Goal: Transaction & Acquisition: Purchase product/service

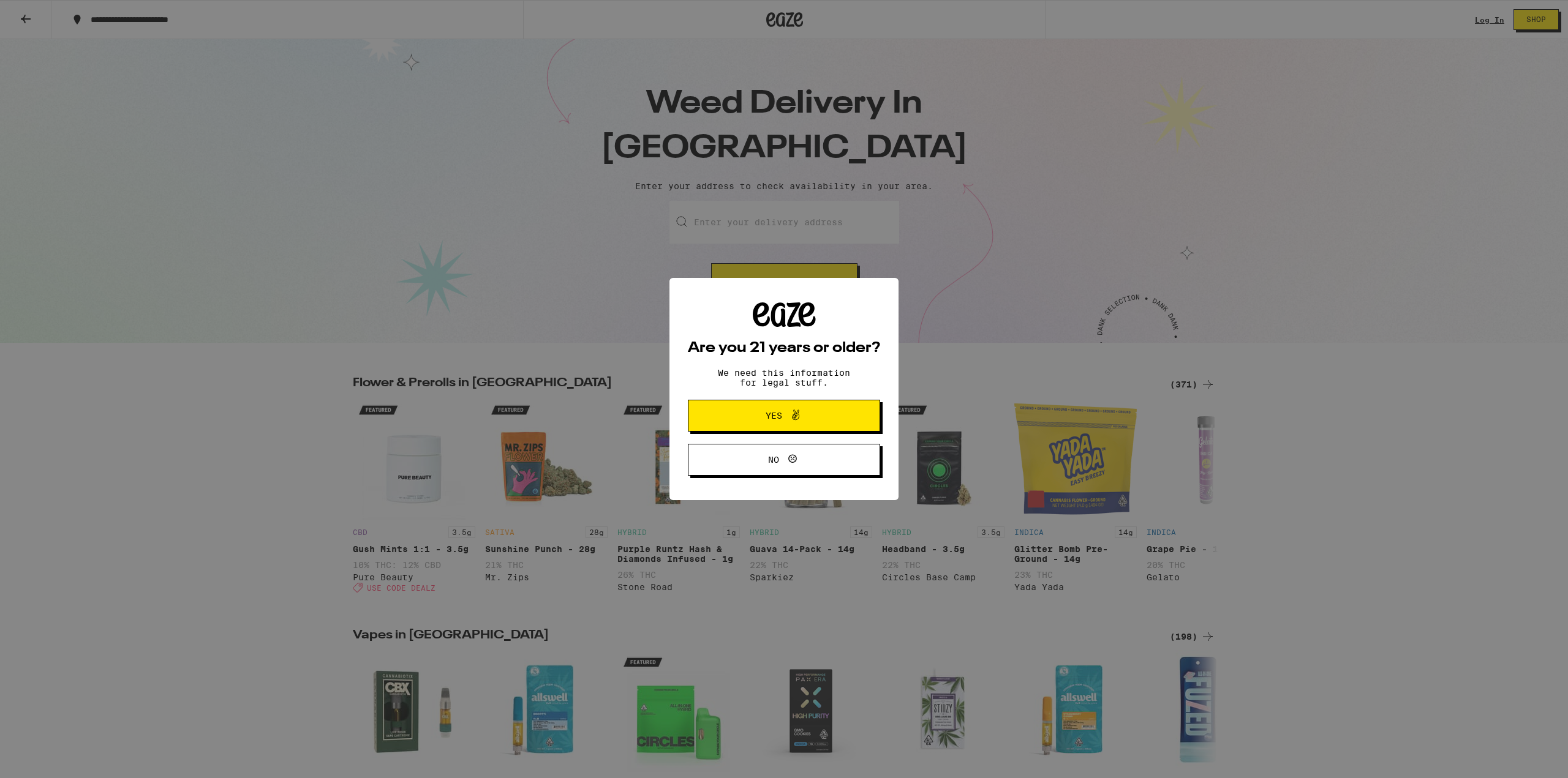
click at [820, 419] on span "Yes" at bounding box center [783, 416] width 93 height 16
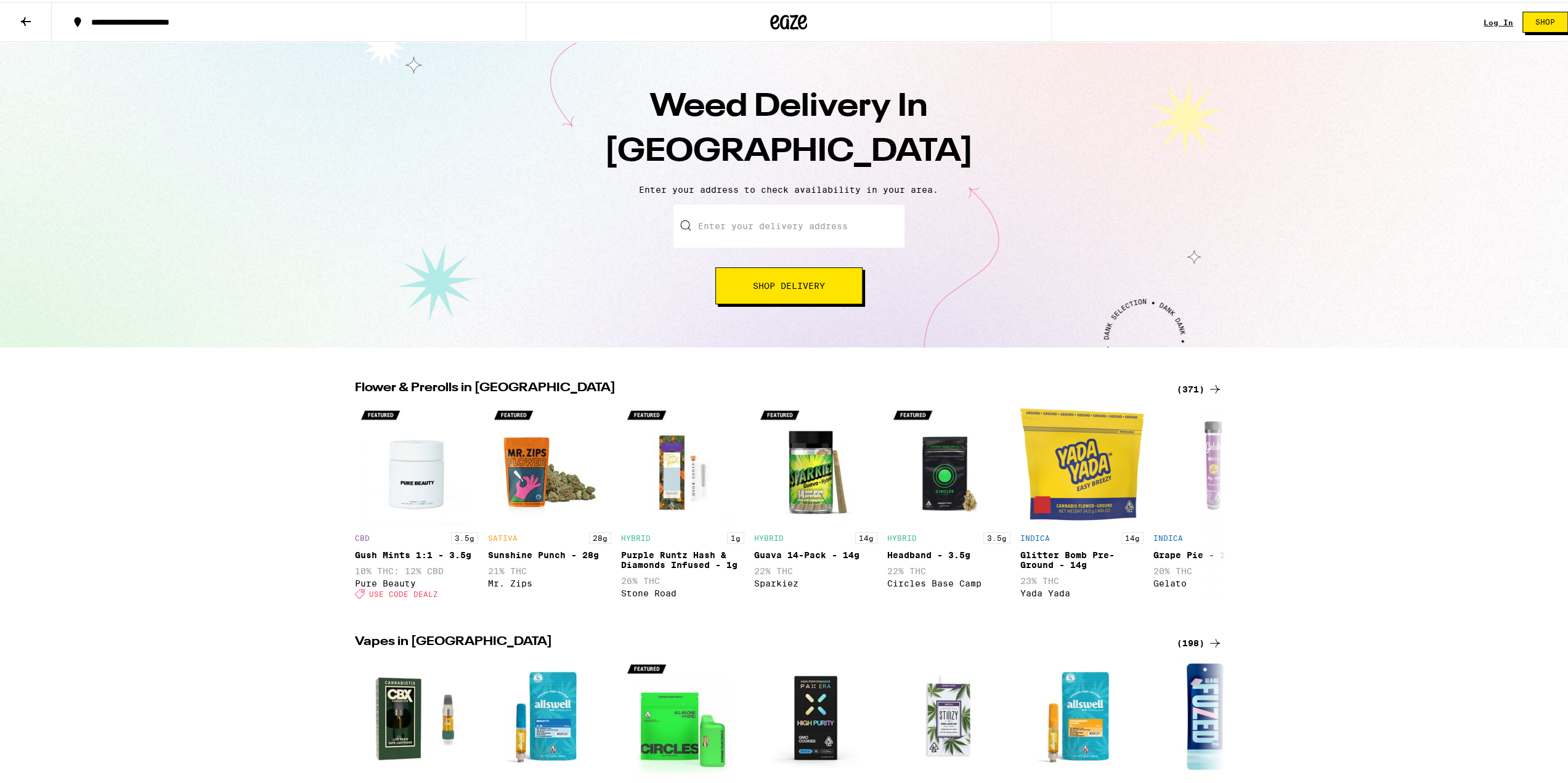
click at [735, 185] on p "Enter your address to check availability in your area." at bounding box center [789, 187] width 1553 height 10
click at [737, 228] on input "Enter your delivery address" at bounding box center [789, 224] width 231 height 43
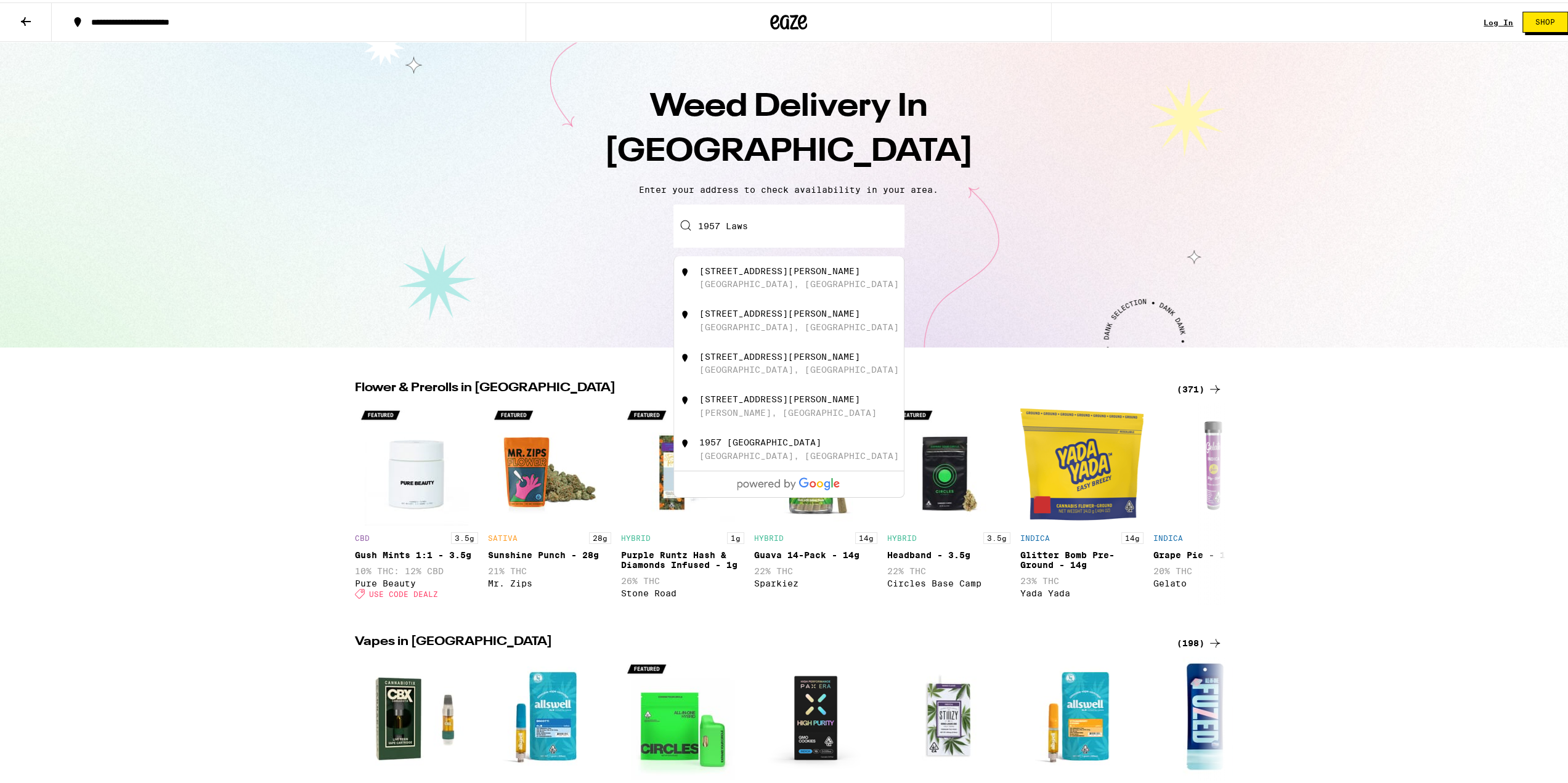
click at [790, 277] on div "[STREET_ADDRESS][PERSON_NAME]" at bounding box center [809, 275] width 220 height 23
type input "[STREET_ADDRESS][PERSON_NAME]"
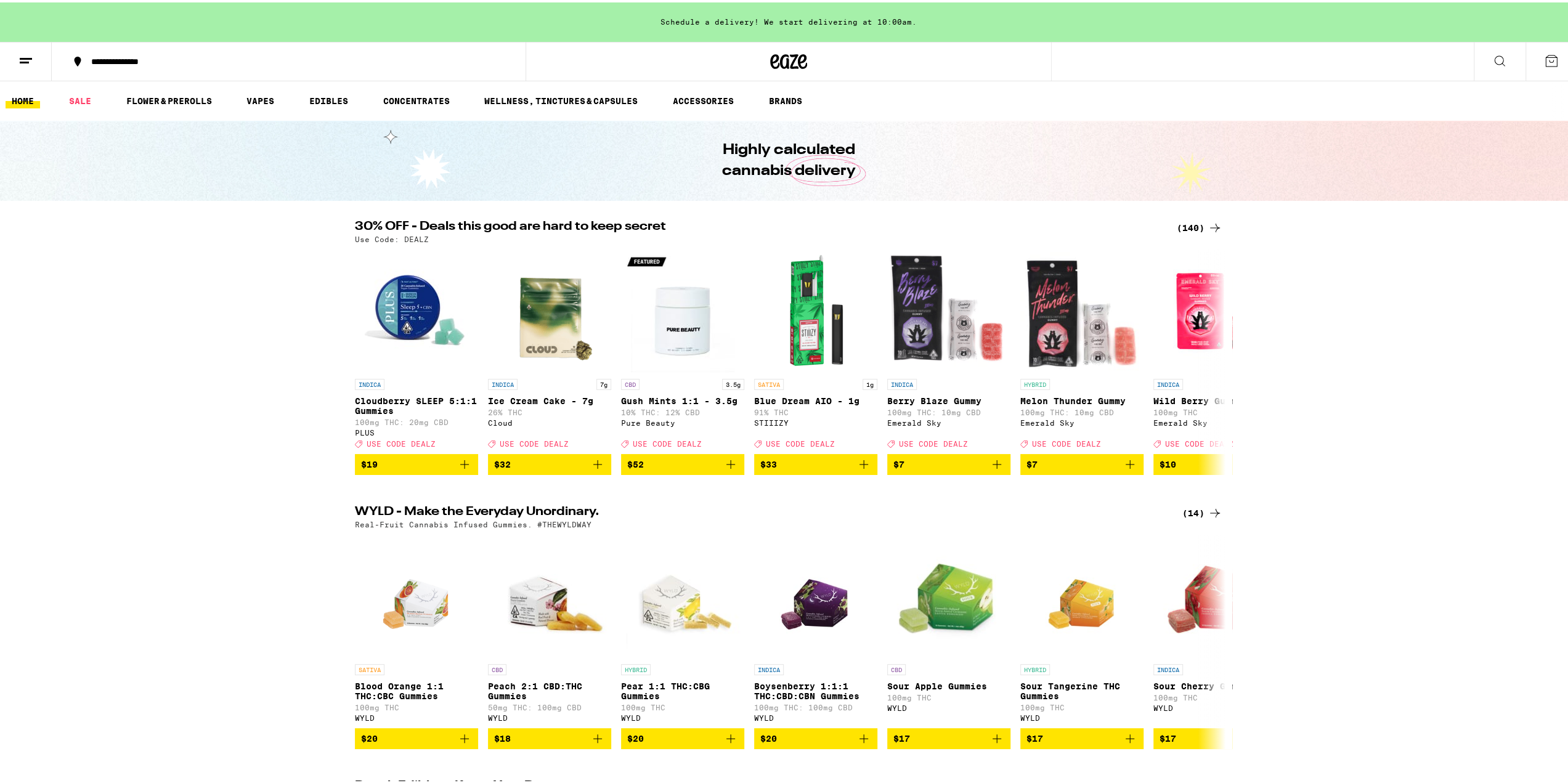
click at [1497, 51] on icon at bounding box center [1499, 58] width 15 height 15
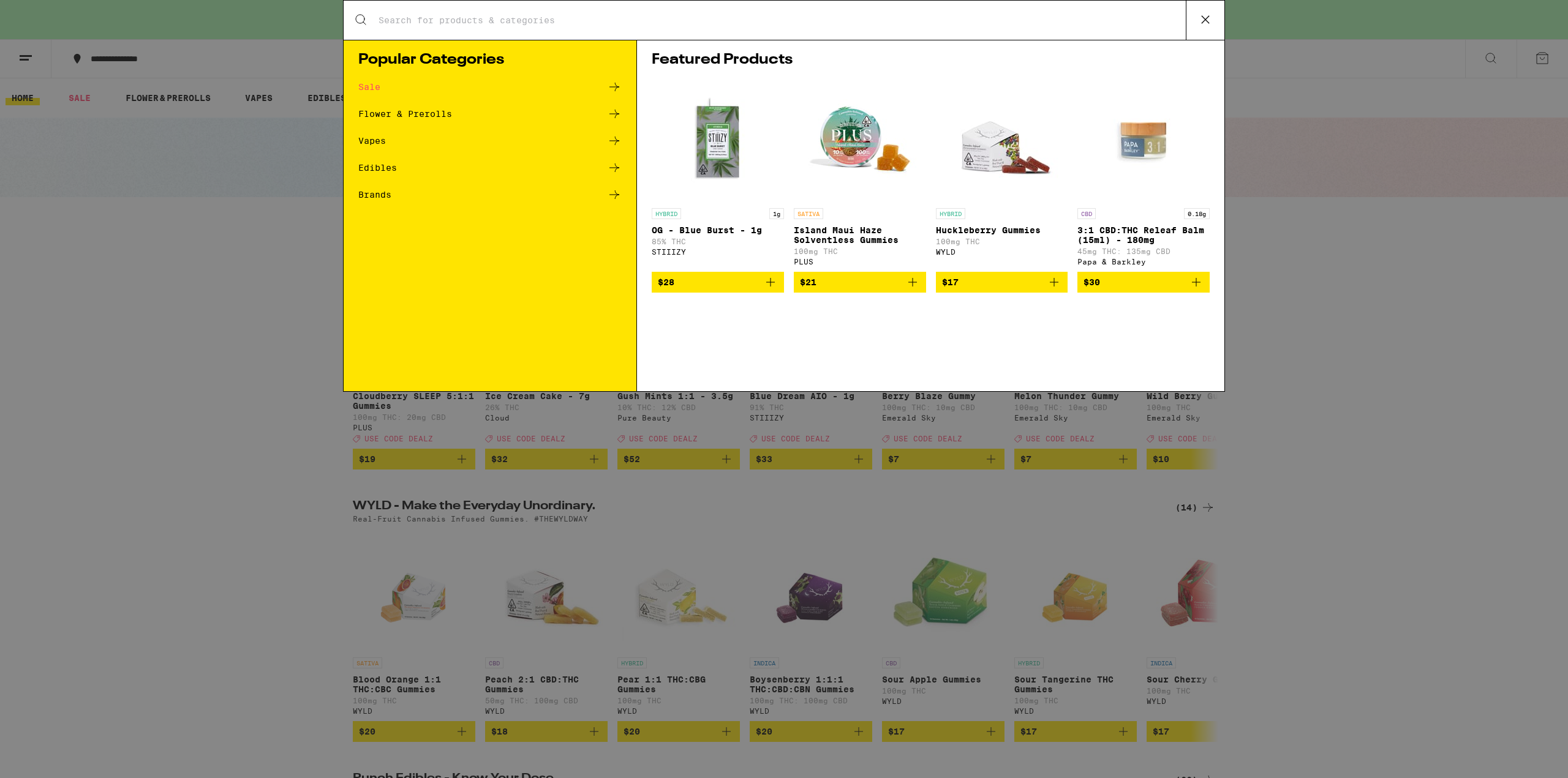
click at [462, 21] on input "Search for Products" at bounding box center [782, 20] width 808 height 11
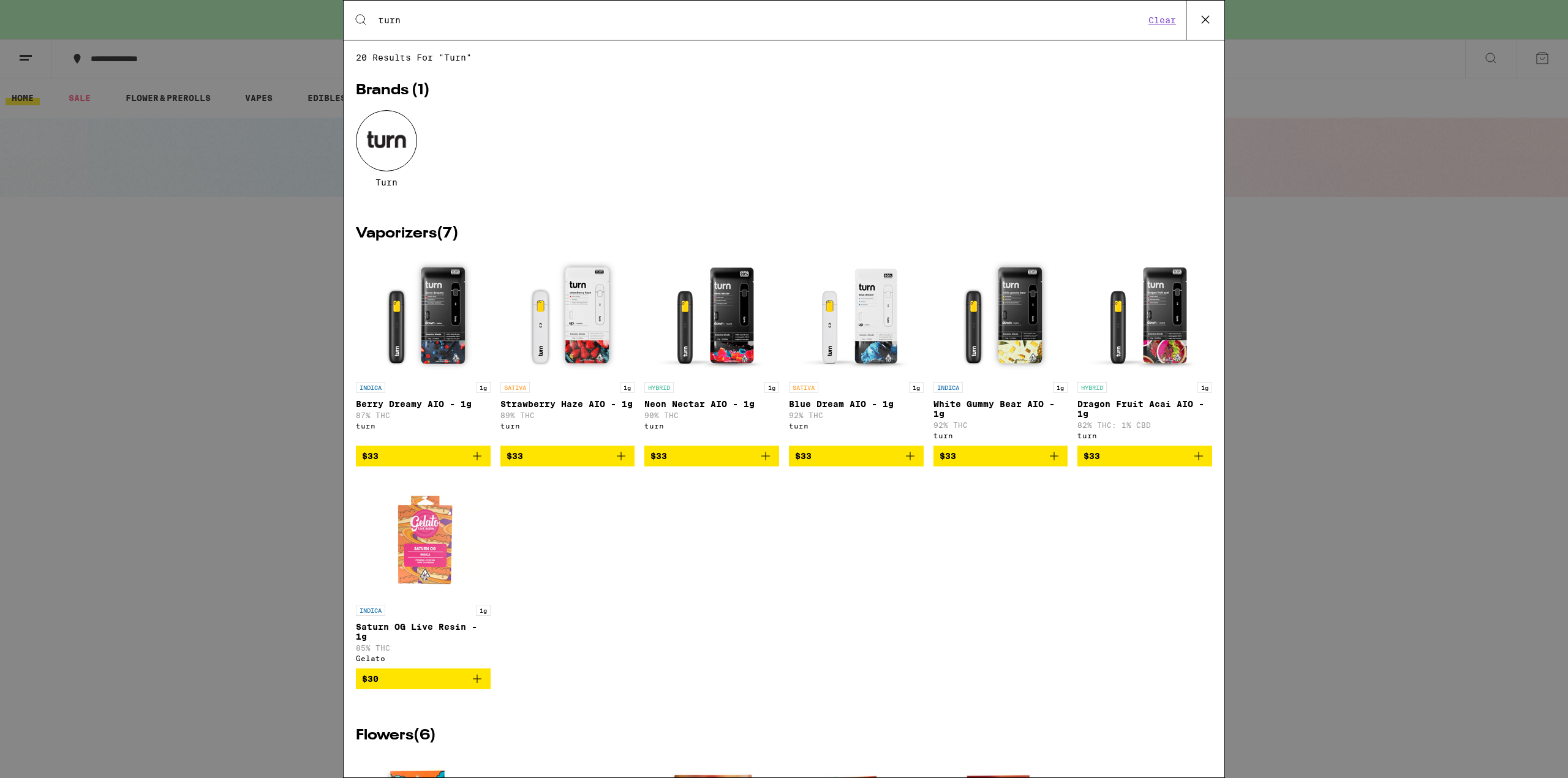
type input "turn"
click at [439, 335] on img "Open page for Berry Dreamy AIO - 1g from turn" at bounding box center [423, 314] width 122 height 122
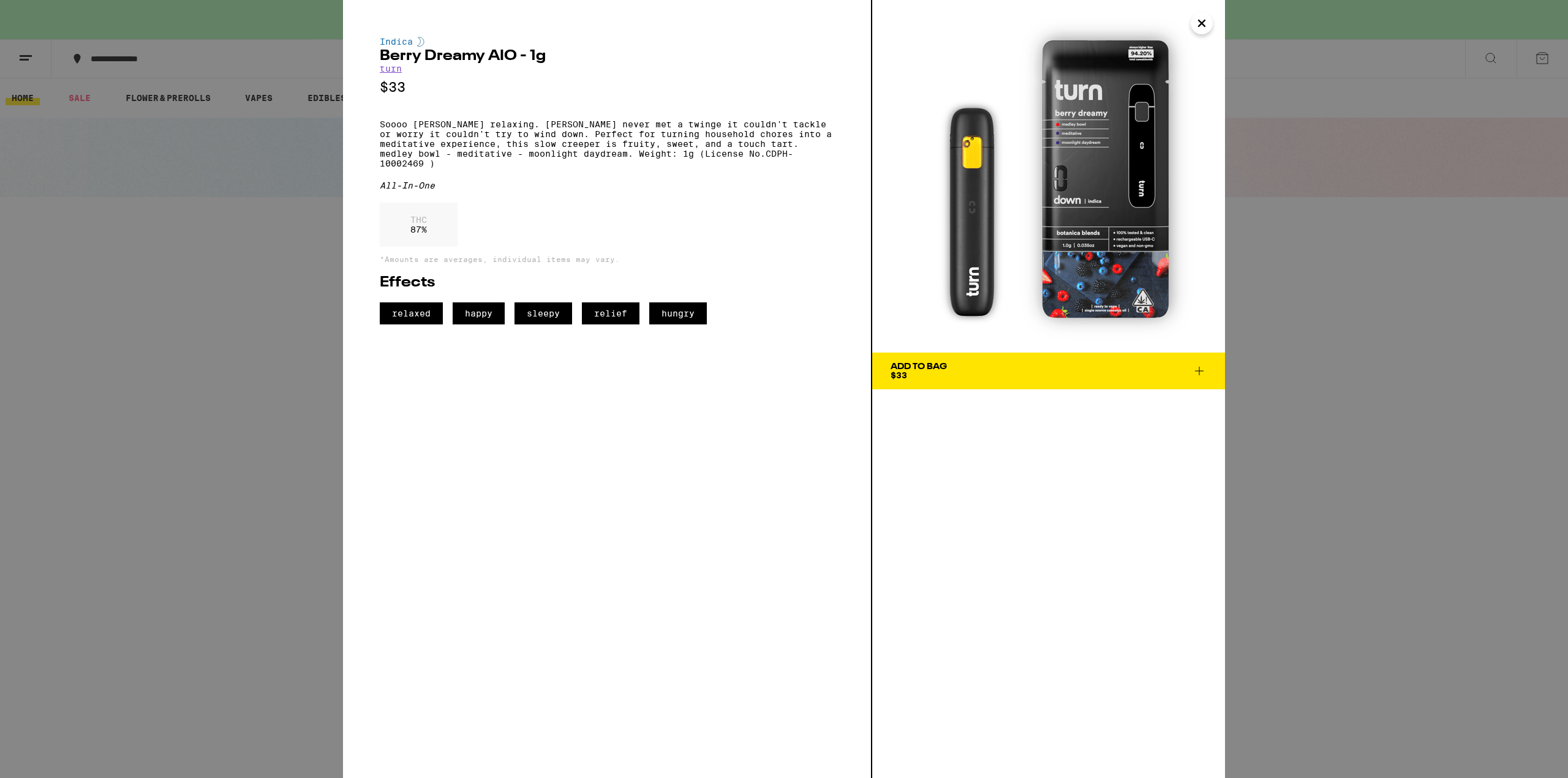
click at [1200, 371] on icon at bounding box center [1199, 371] width 8 height 8
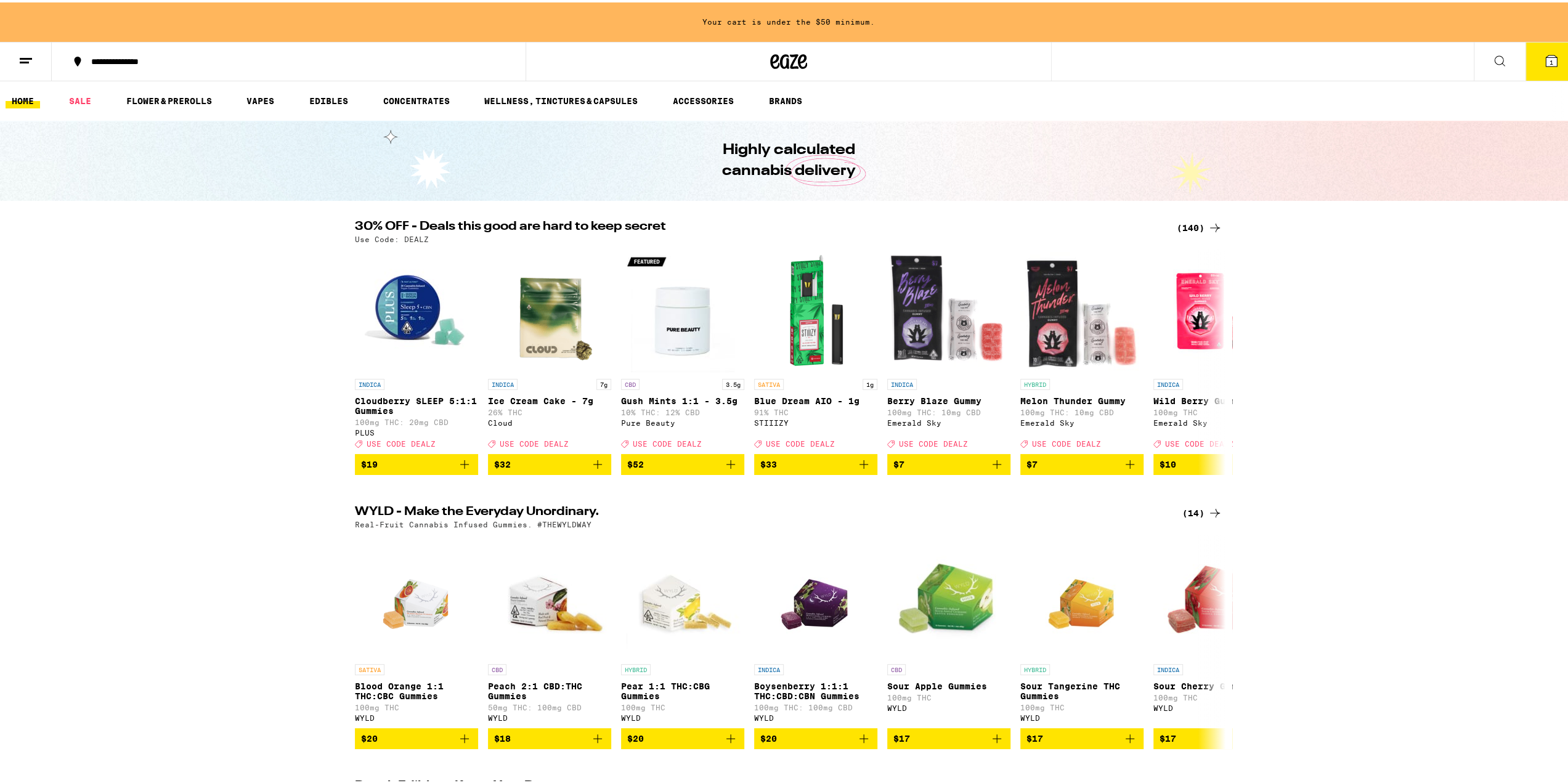
click at [1551, 53] on button "1" at bounding box center [1551, 59] width 52 height 38
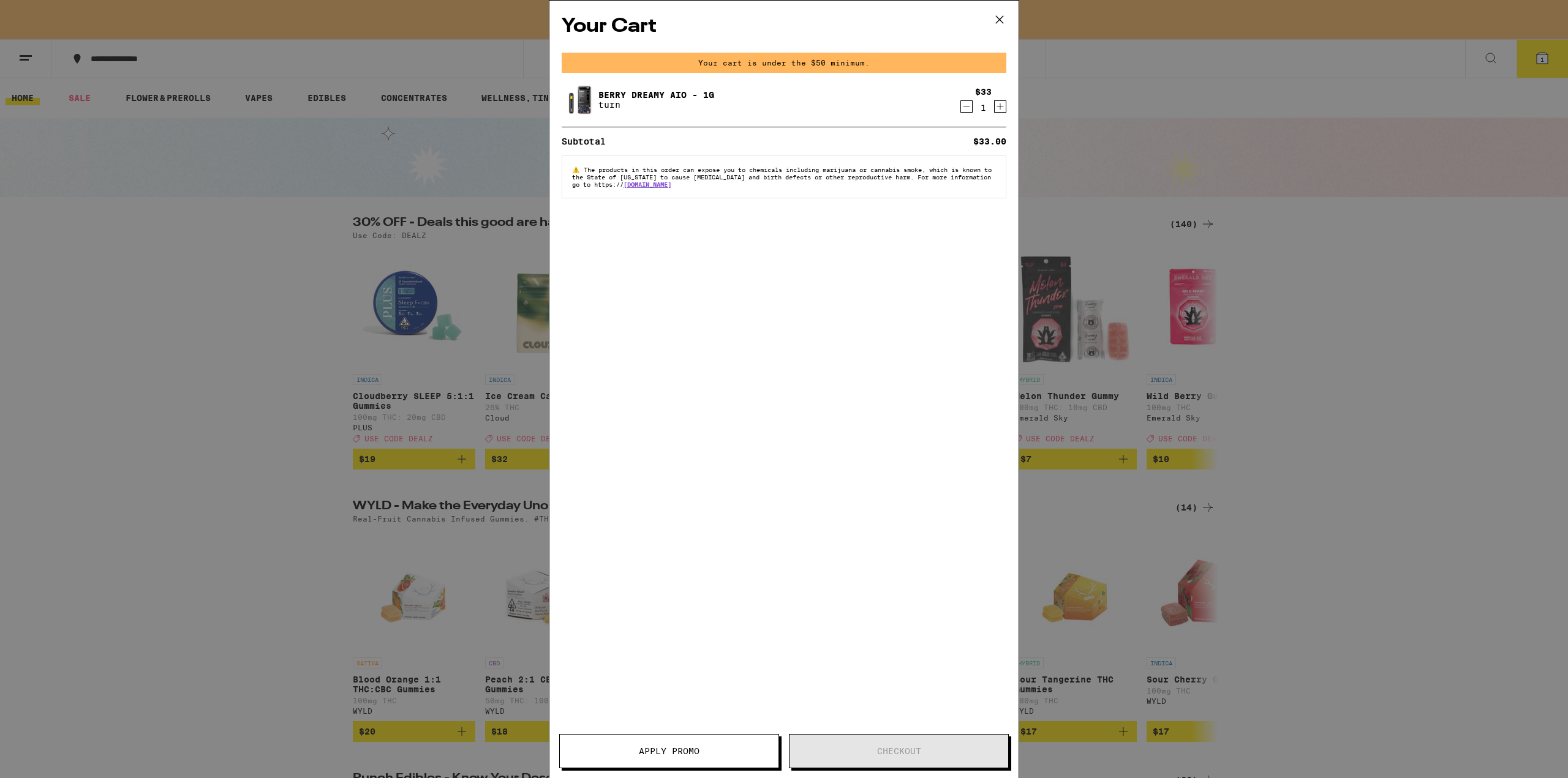
click at [1003, 109] on icon "Increment" at bounding box center [1001, 106] width 11 height 15
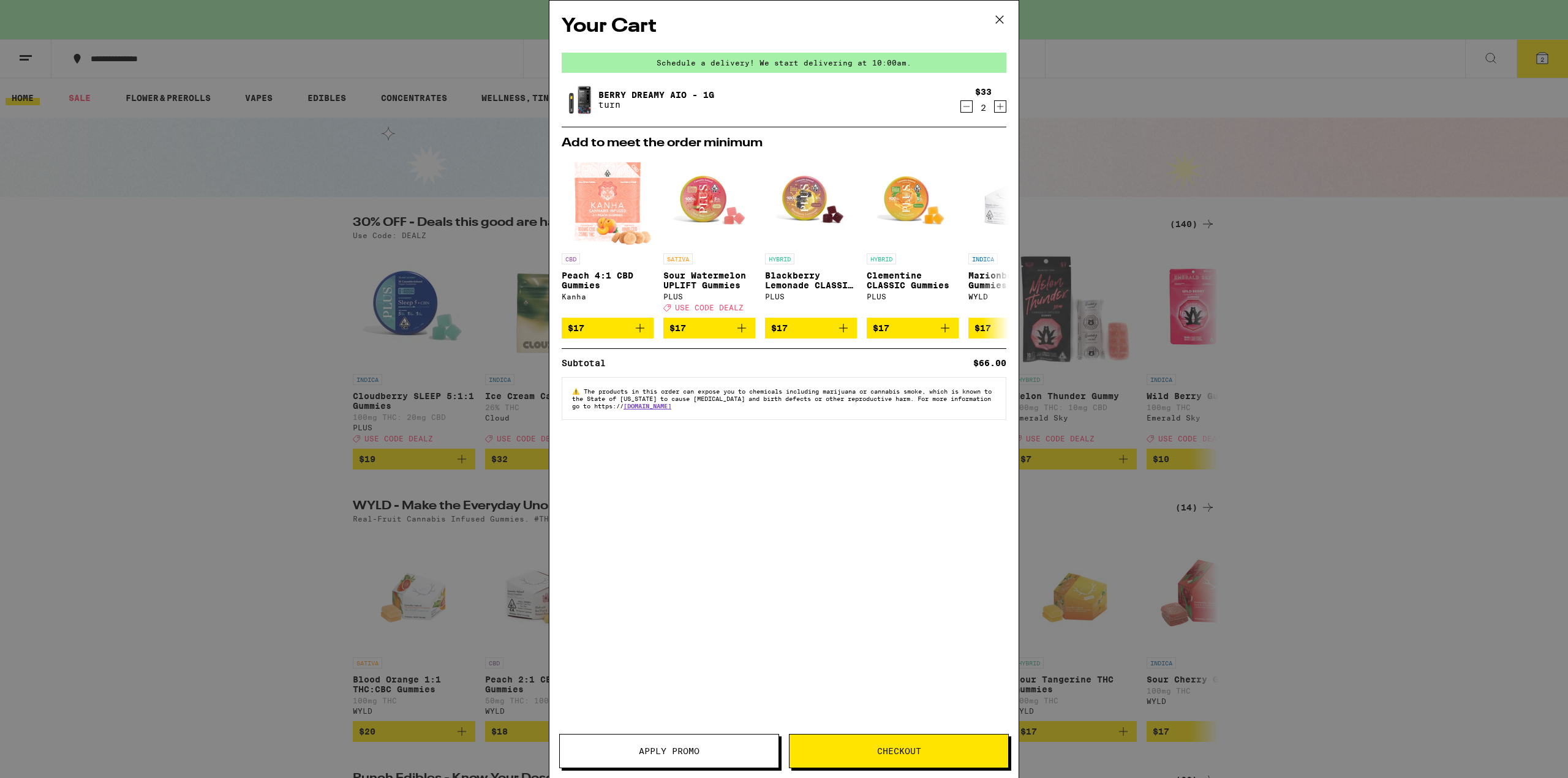
click at [881, 754] on span "Checkout" at bounding box center [899, 751] width 44 height 8
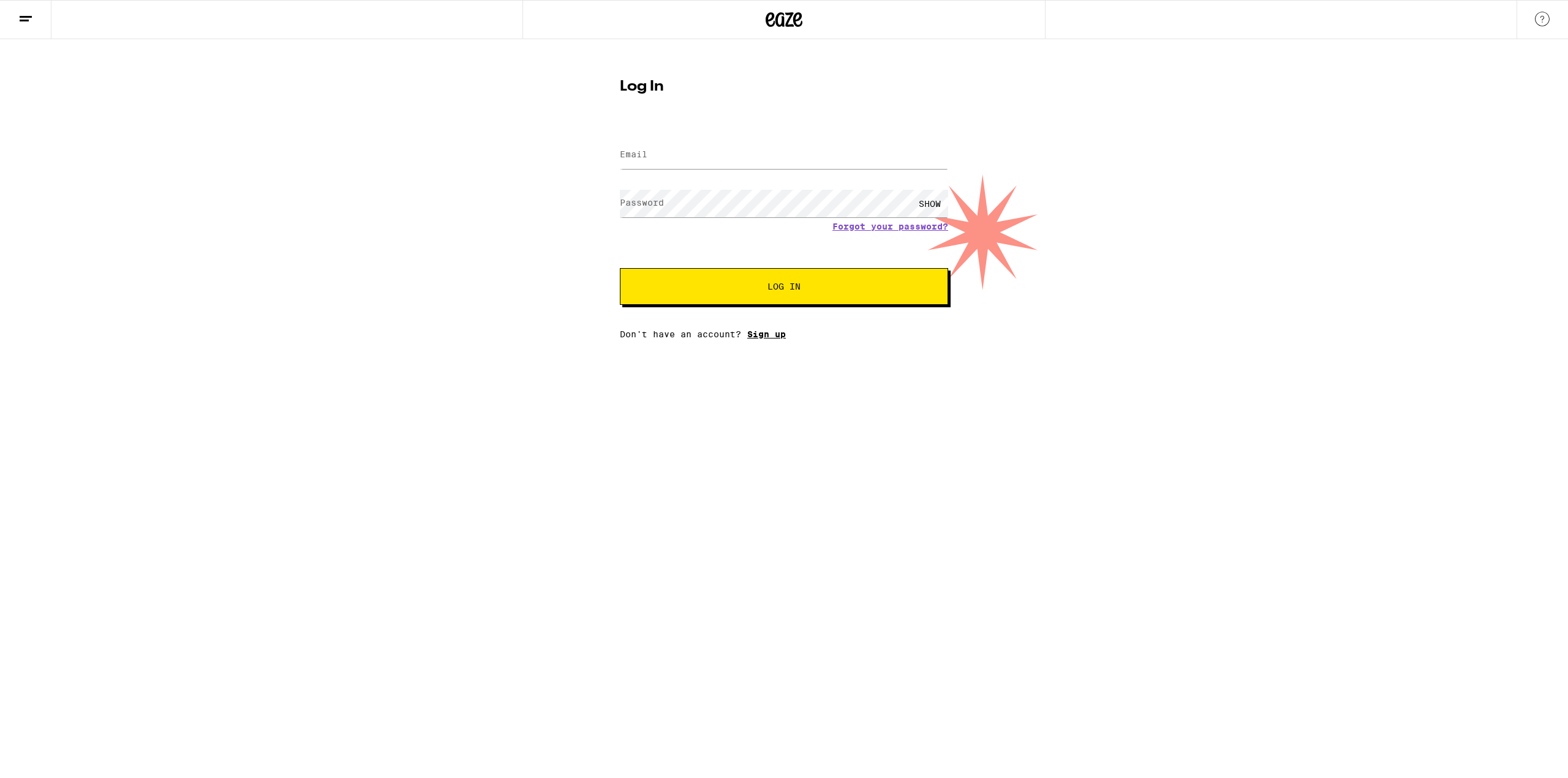
click at [760, 336] on link "Sign up" at bounding box center [766, 335] width 38 height 10
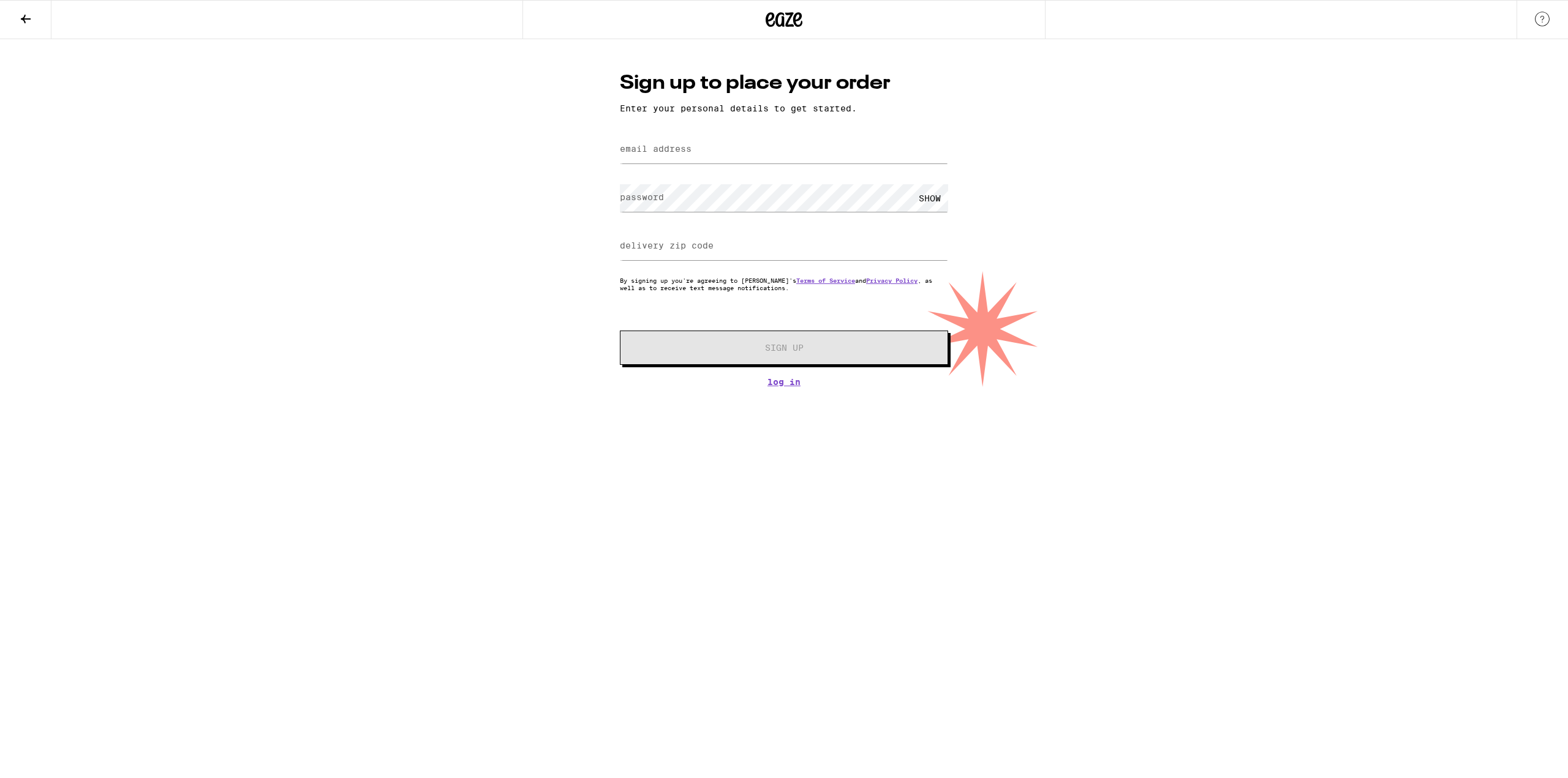
click at [674, 151] on label "email address" at bounding box center [655, 149] width 72 height 10
type input "[EMAIL_ADDRESS][DOMAIN_NAME]"
click at [700, 256] on input "delivery zip code" at bounding box center [784, 246] width 328 height 27
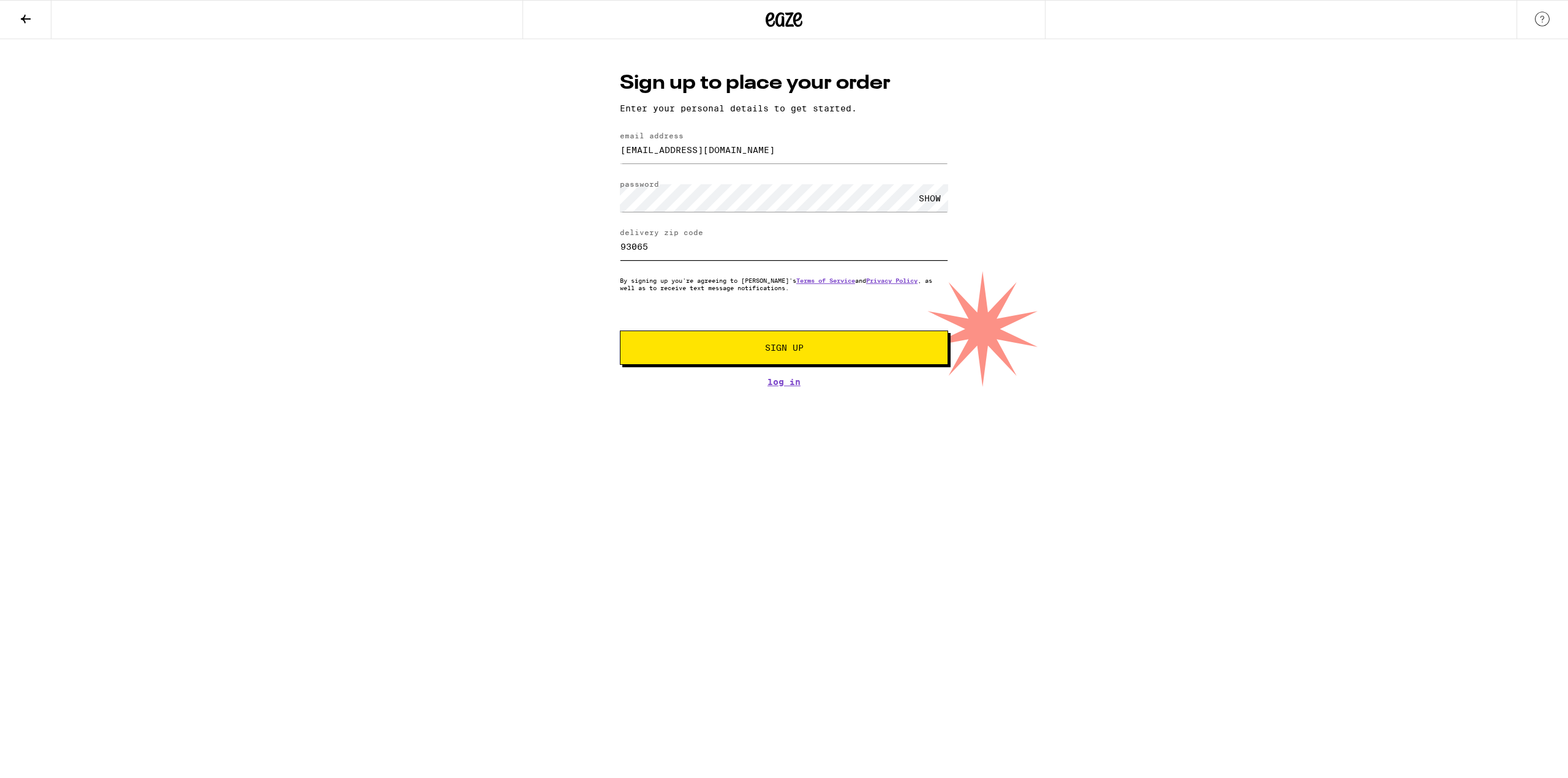
type input "93065"
click at [820, 340] on button "Sign Up" at bounding box center [784, 347] width 328 height 34
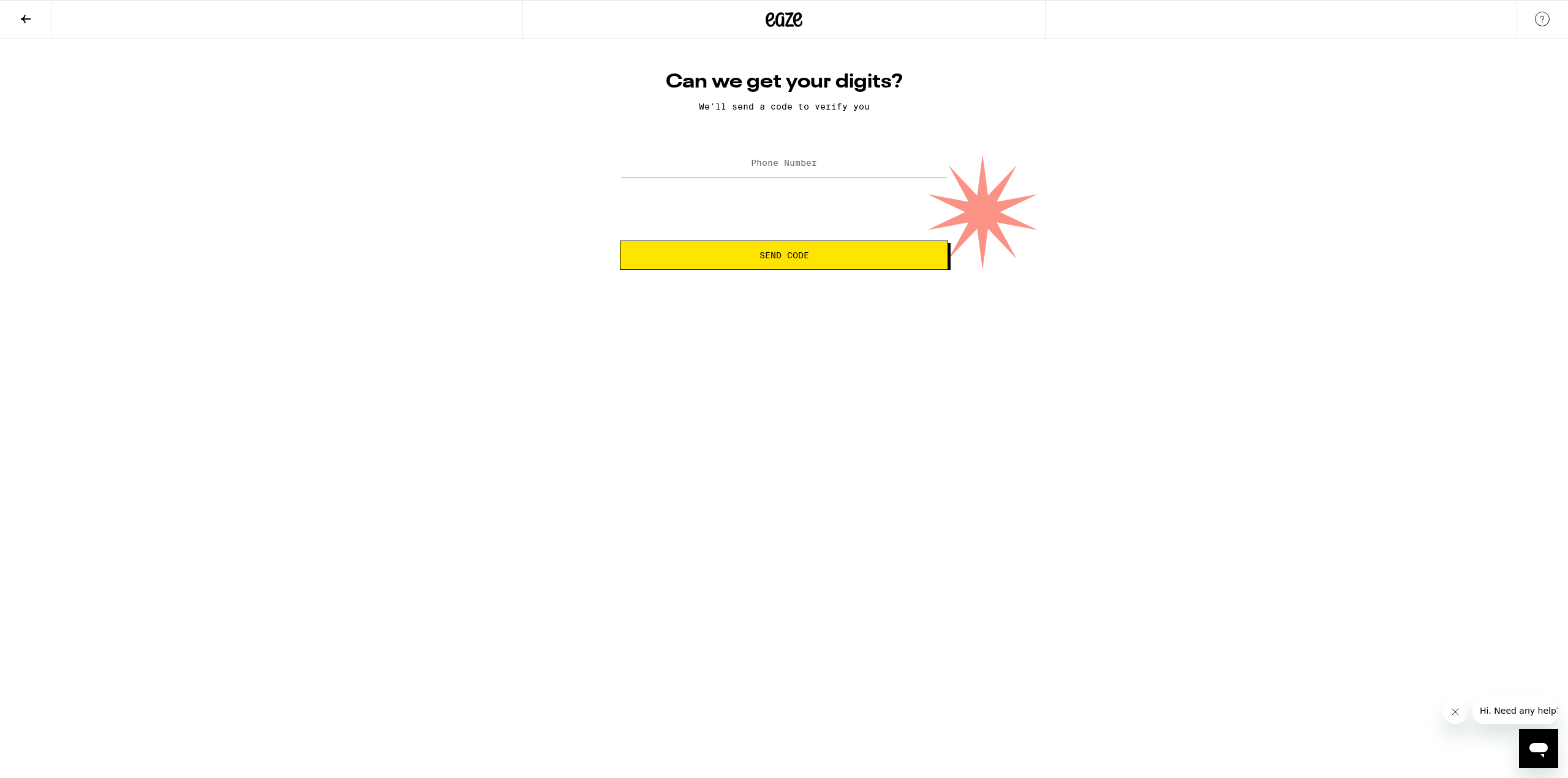
click at [777, 162] on label "Phone Number" at bounding box center [784, 163] width 66 height 10
type input "[PHONE_NUMBER]"
click at [832, 244] on button "Send Code" at bounding box center [784, 256] width 328 height 29
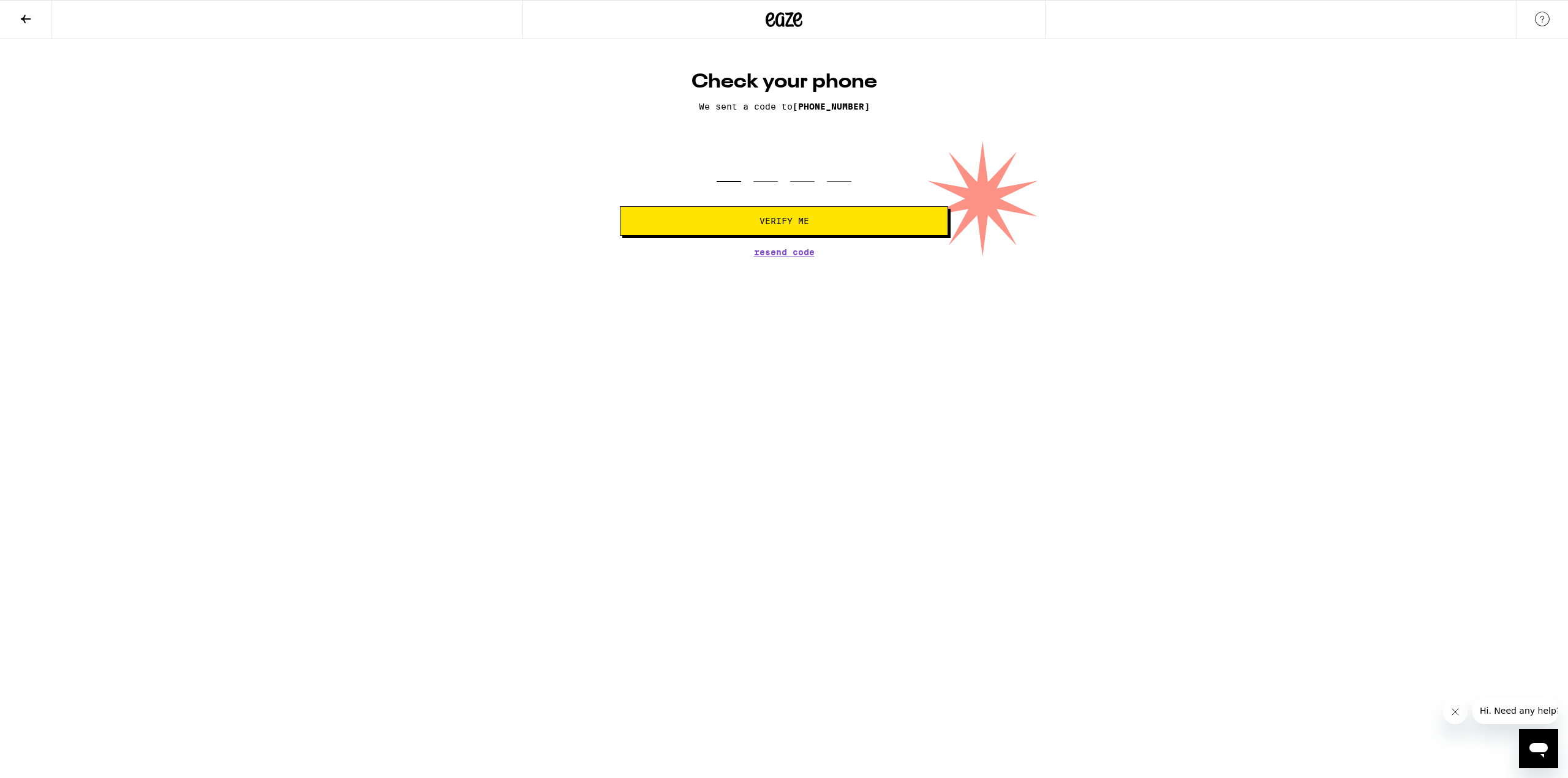
click at [733, 162] on input "tel" at bounding box center [729, 164] width 24 height 36
type input "5"
type input "4"
type input "7"
type input "6"
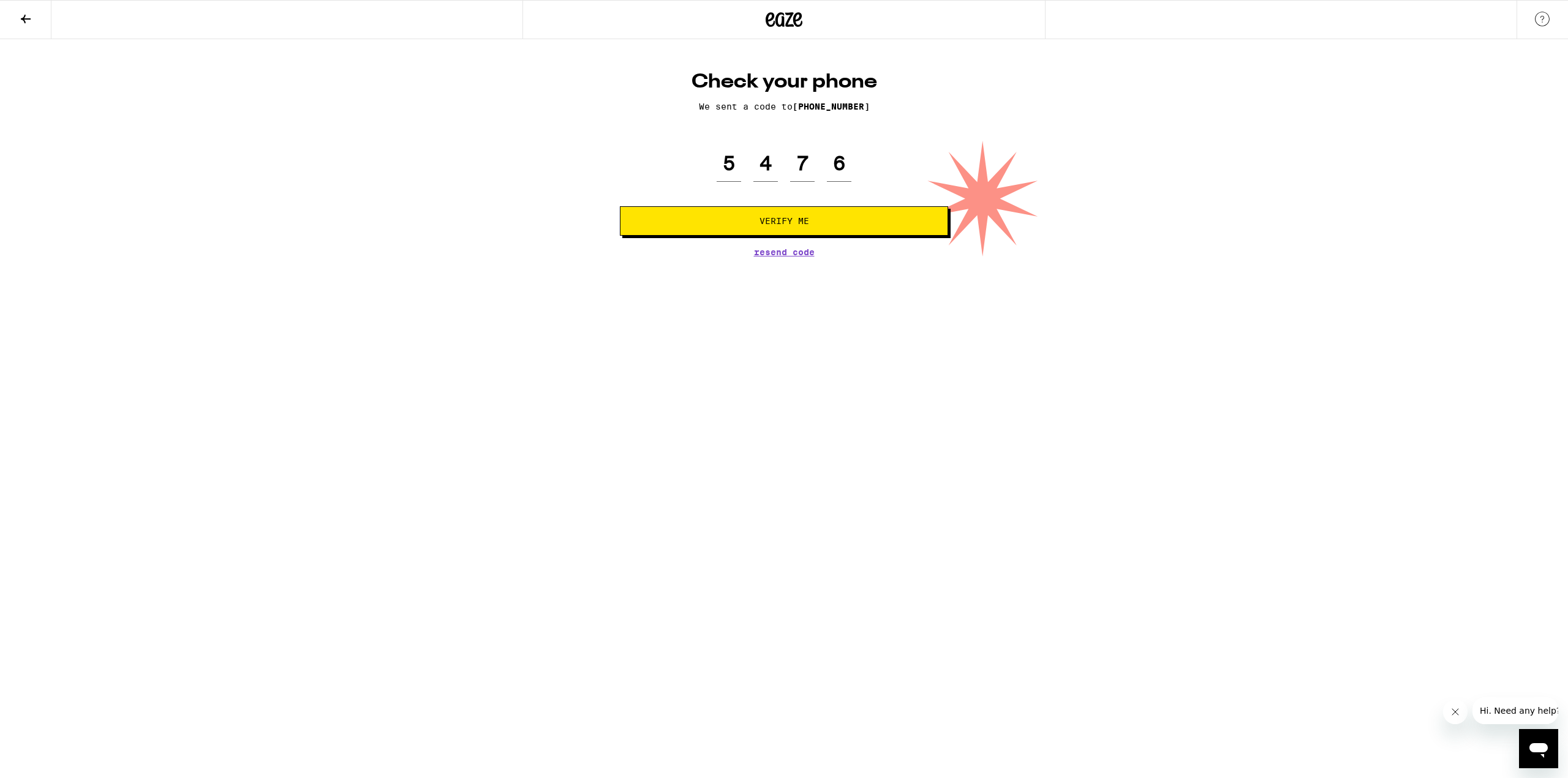
click at [778, 219] on span "Verify Me" at bounding box center [784, 221] width 50 height 8
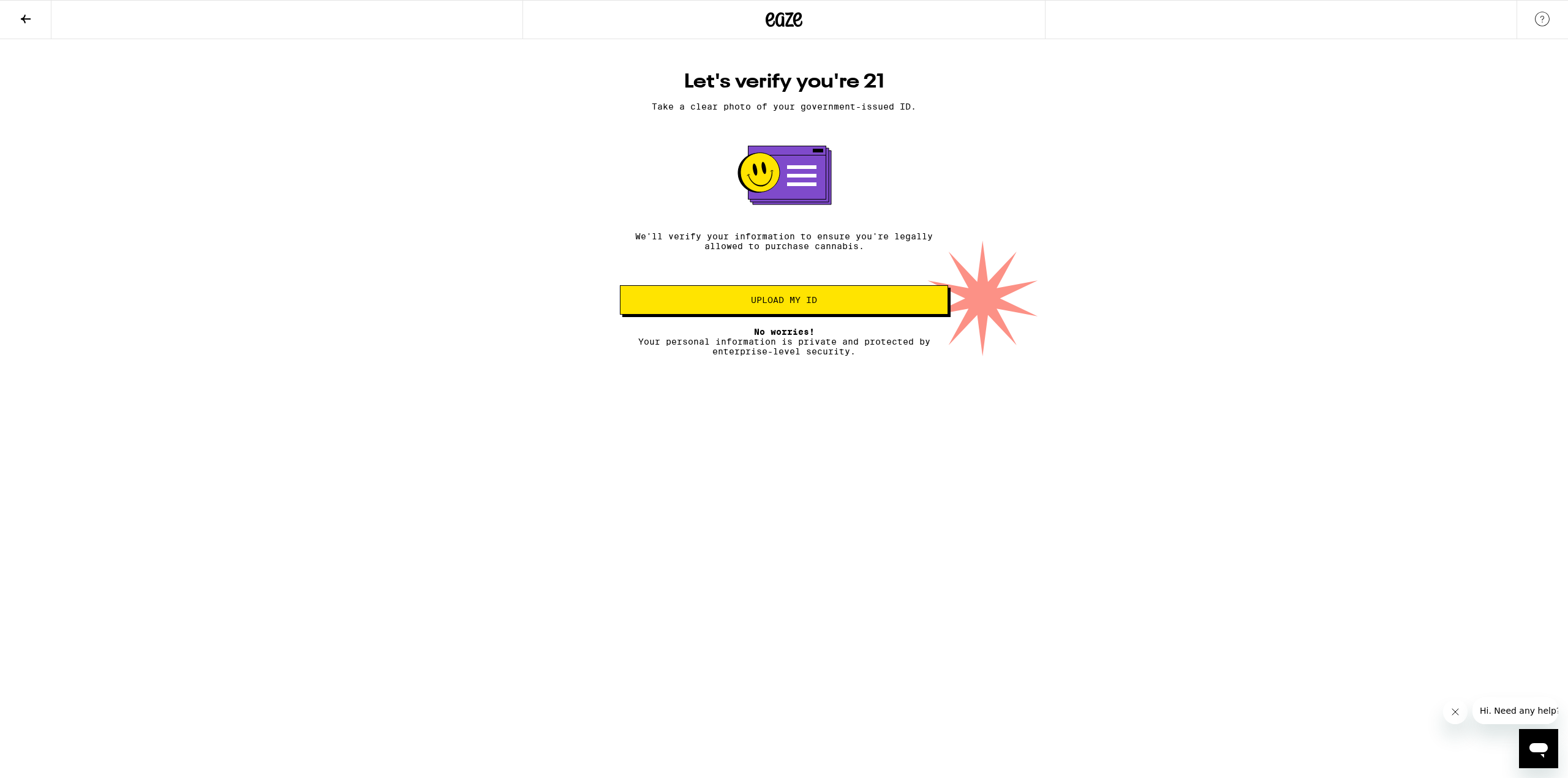
click at [813, 304] on span "Upload my ID" at bounding box center [784, 300] width 66 height 8
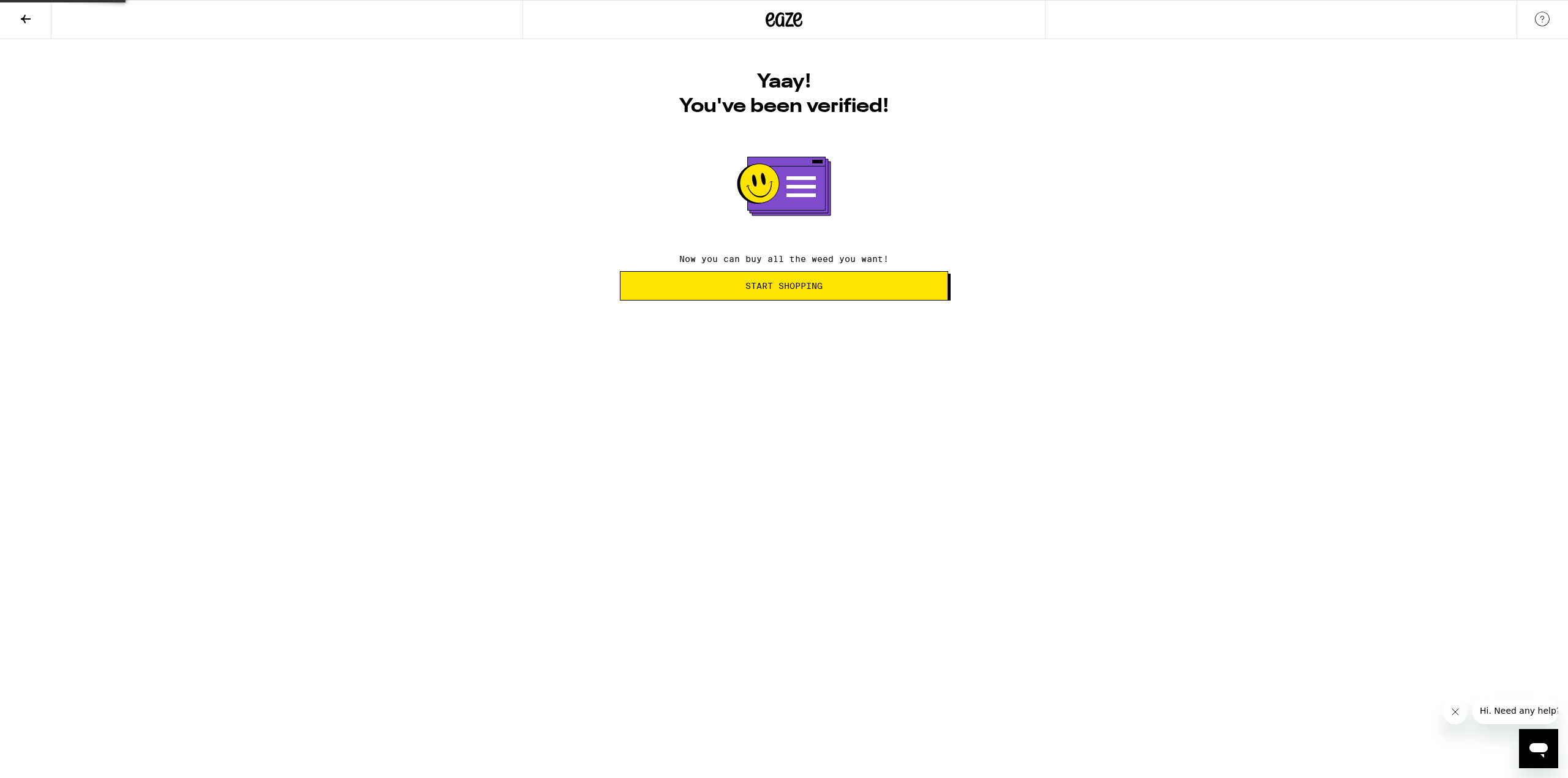
click at [841, 295] on button "Start Shopping" at bounding box center [784, 286] width 328 height 29
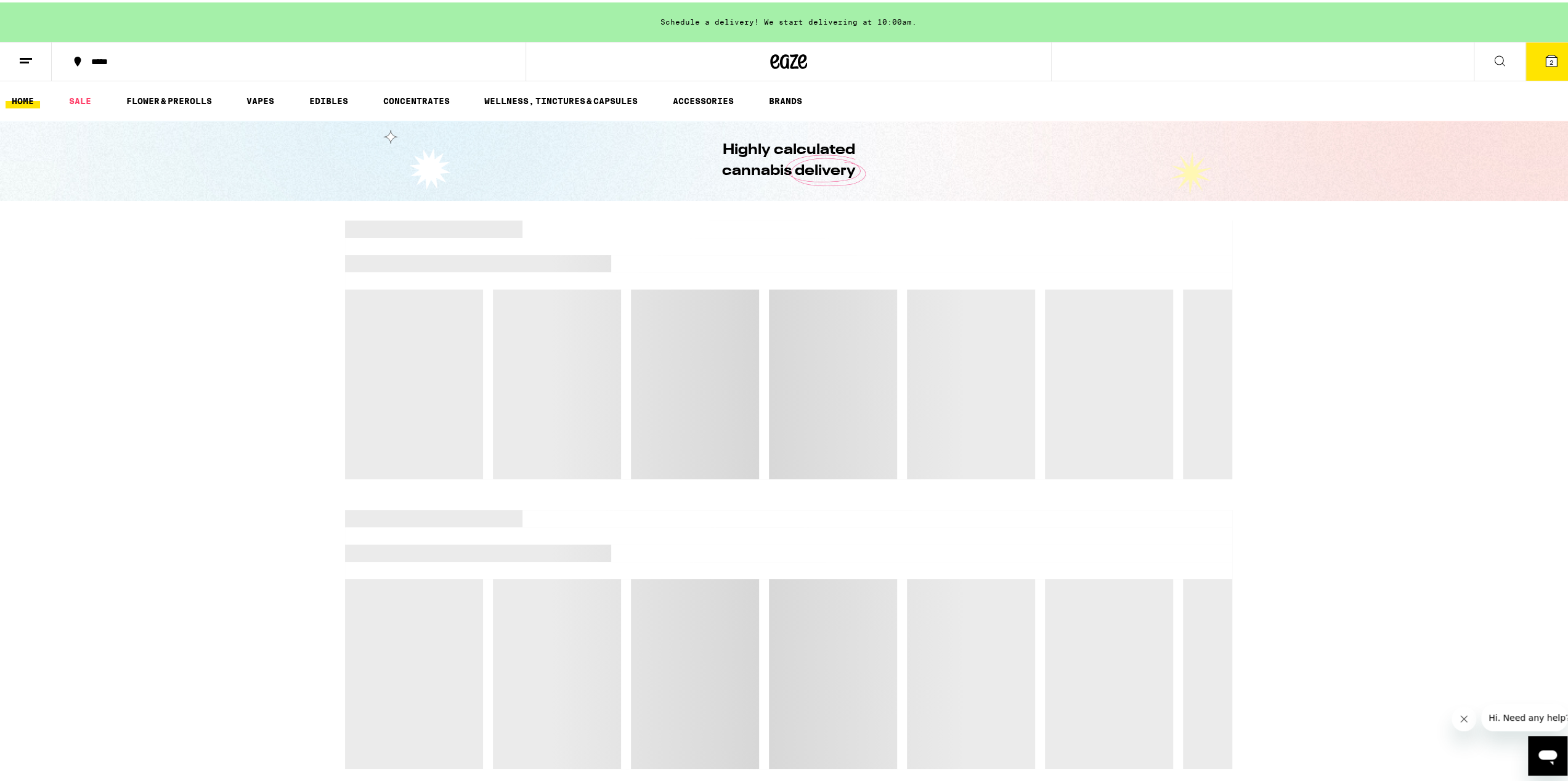
click at [1546, 58] on icon at bounding box center [1551, 58] width 11 height 11
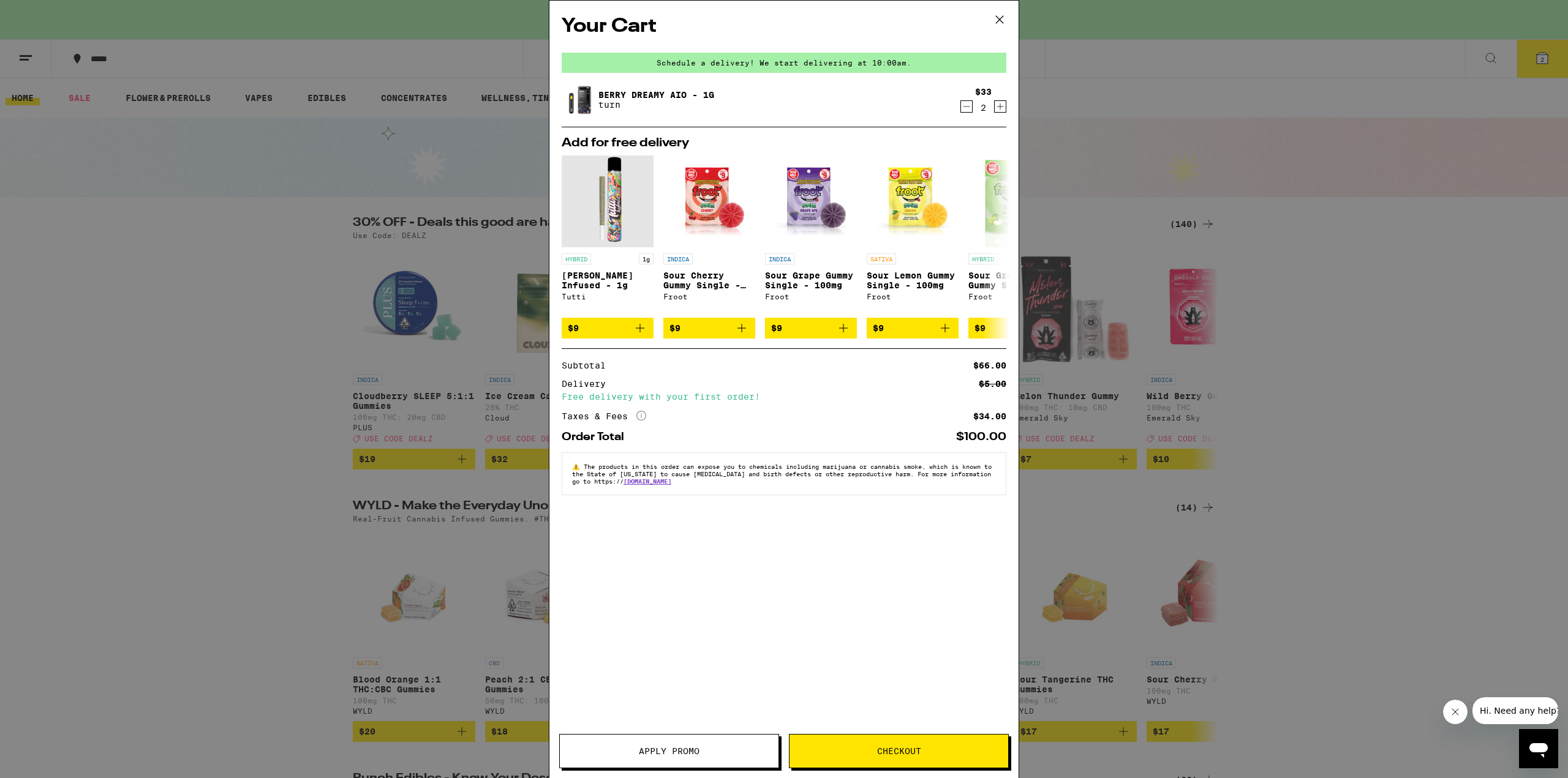
click at [883, 754] on span "Checkout" at bounding box center [899, 751] width 44 height 8
